Goal: Information Seeking & Learning: Compare options

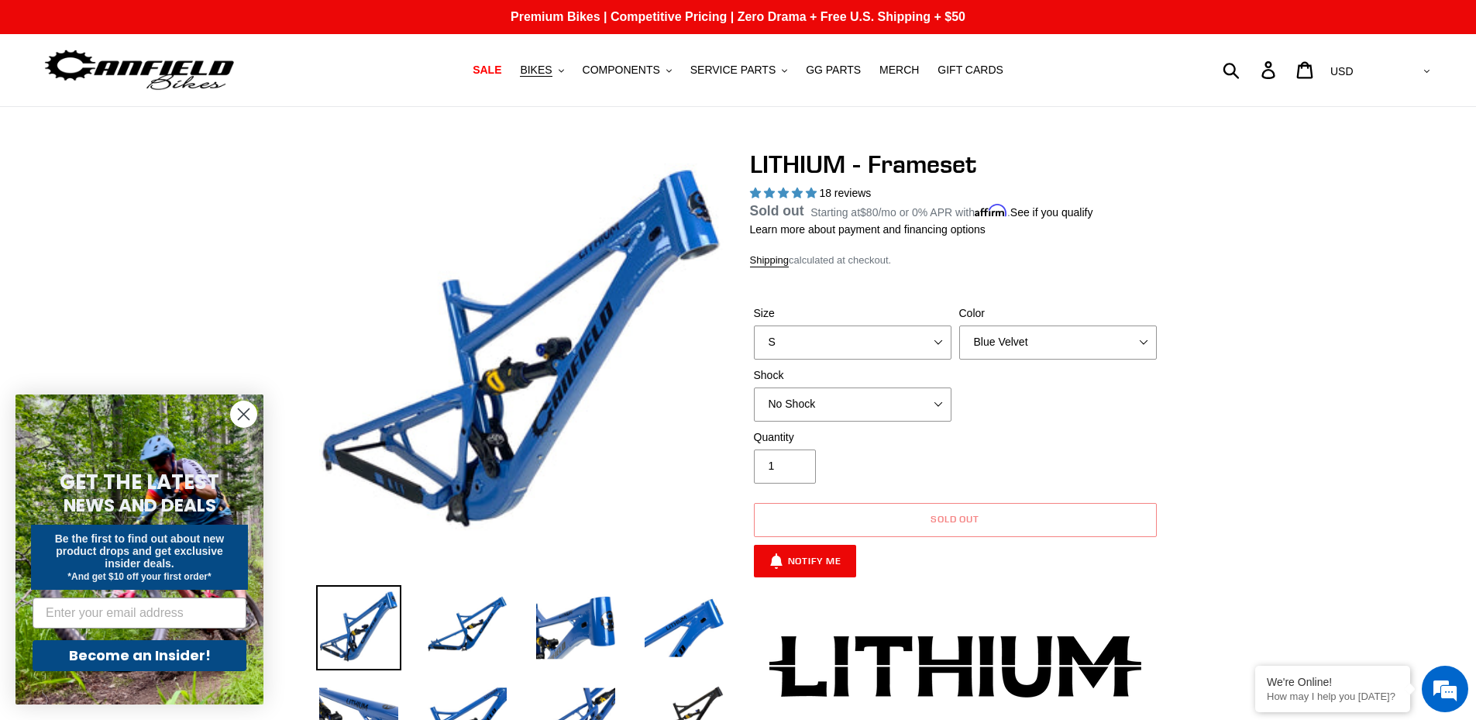
select select "highest-rating"
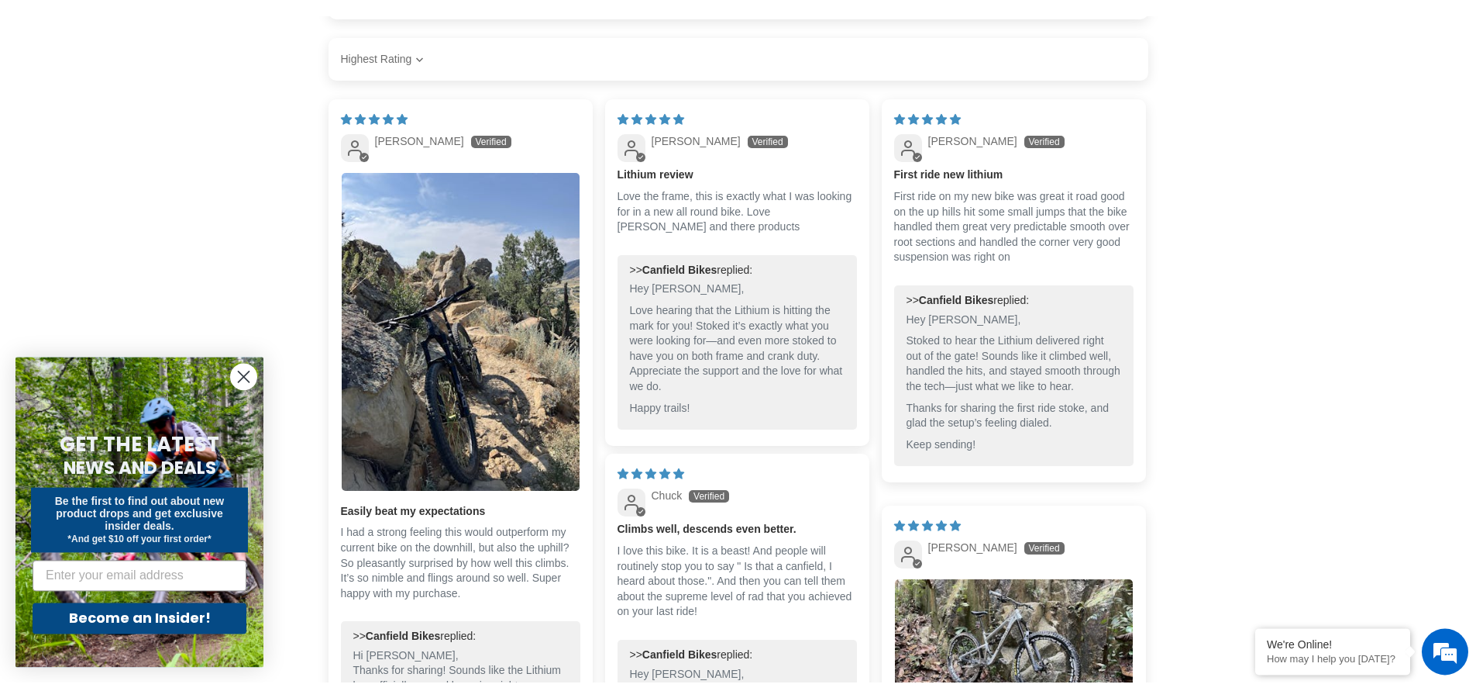
scroll to position [5483, 0]
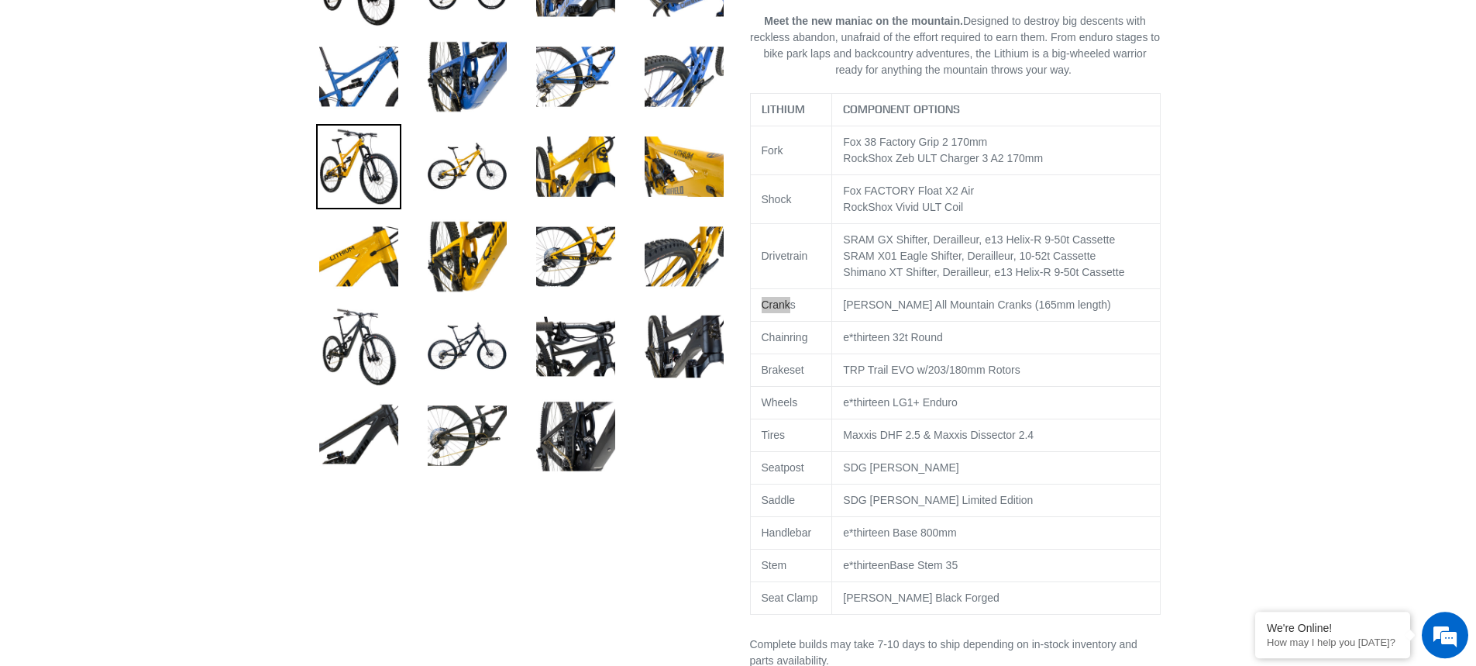
scroll to position [641, 0]
select select "highest-rating"
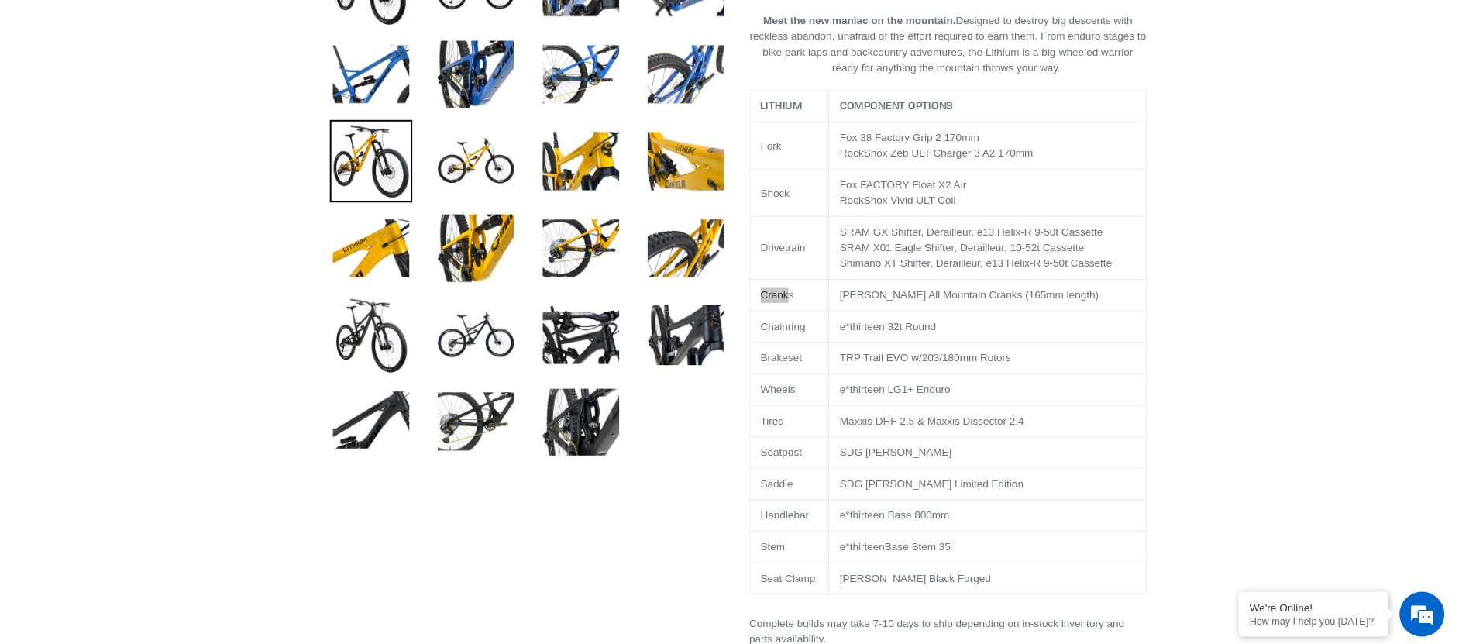
scroll to position [0, 0]
